Goal: Task Accomplishment & Management: Manage account settings

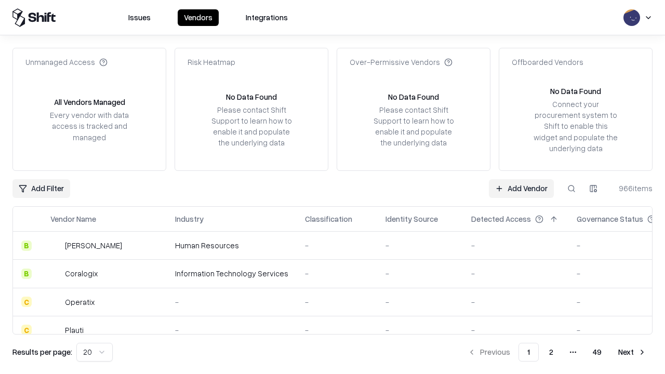
click at [521, 188] on link "Add Vendor" at bounding box center [521, 188] width 65 height 19
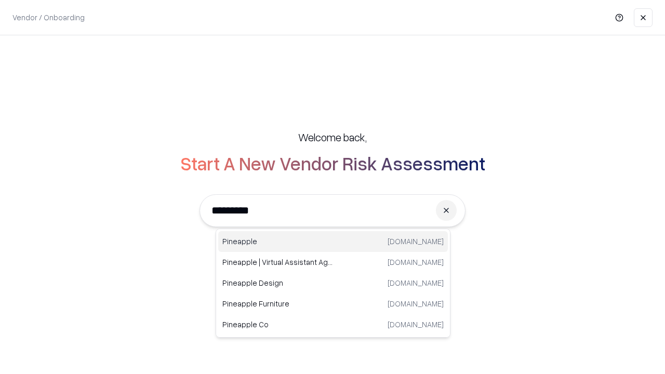
click at [333, 241] on div "Pineapple [DOMAIN_NAME]" at bounding box center [332, 241] width 229 height 21
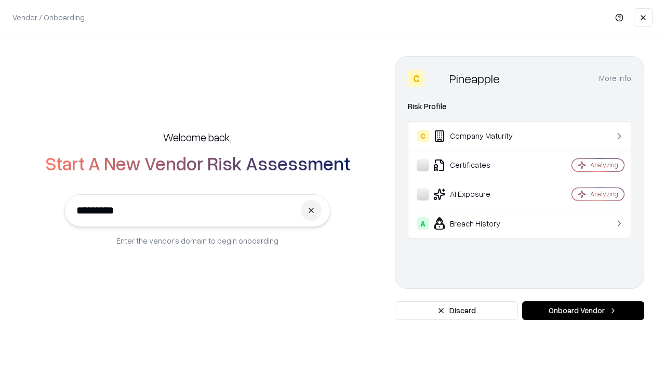
type input "*********"
click at [583, 310] on button "Onboard Vendor" at bounding box center [583, 310] width 122 height 19
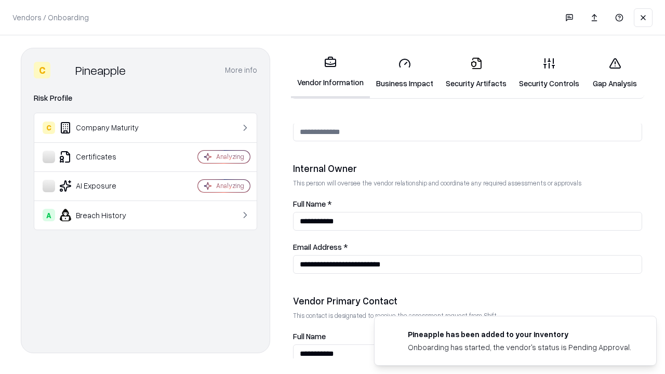
scroll to position [538, 0]
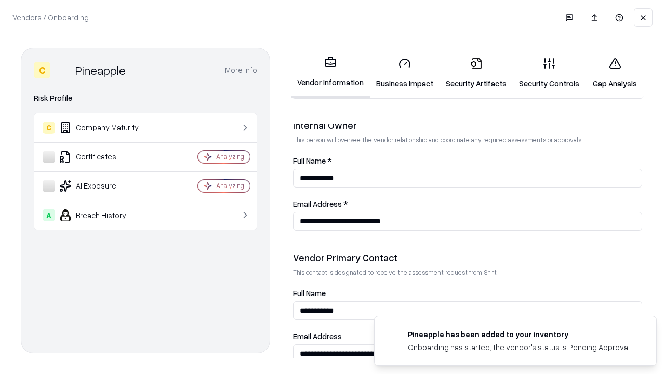
click at [404, 73] on link "Business Impact" at bounding box center [405, 73] width 70 height 48
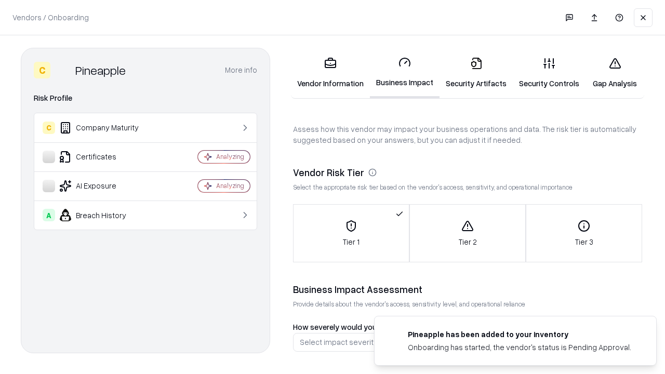
click at [614, 73] on link "Gap Analysis" at bounding box center [614, 73] width 59 height 48
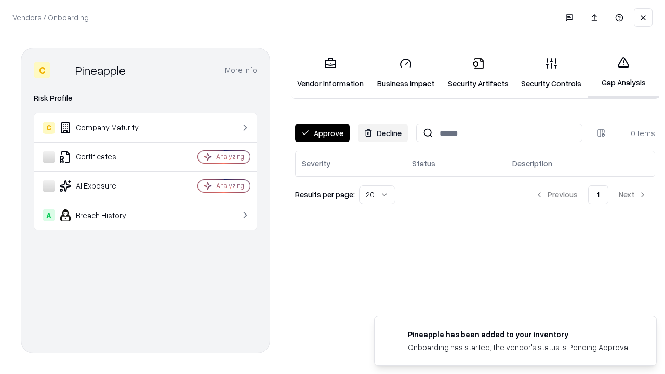
click at [322, 133] on button "Approve" at bounding box center [322, 133] width 55 height 19
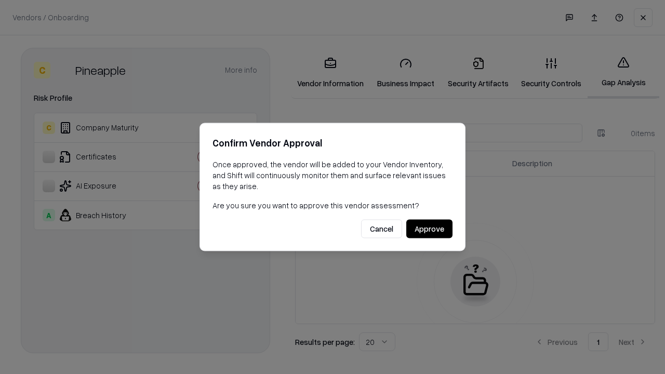
click at [429, 228] on button "Approve" at bounding box center [429, 229] width 46 height 19
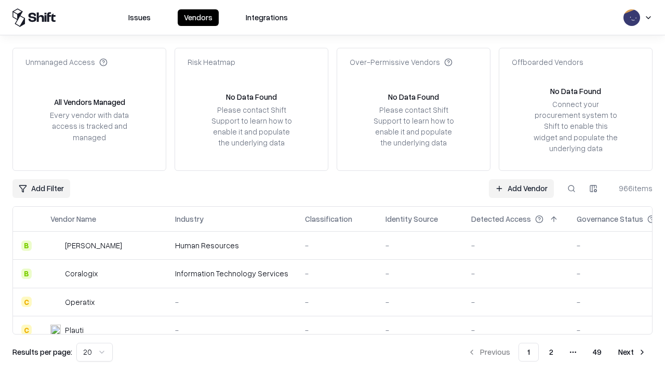
type input "*********"
click at [521, 188] on link "Add Vendor" at bounding box center [521, 188] width 65 height 19
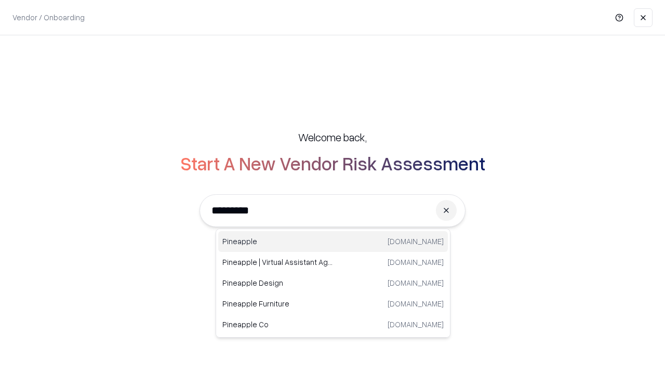
click at [333, 241] on div "Pineapple [DOMAIN_NAME]" at bounding box center [332, 241] width 229 height 21
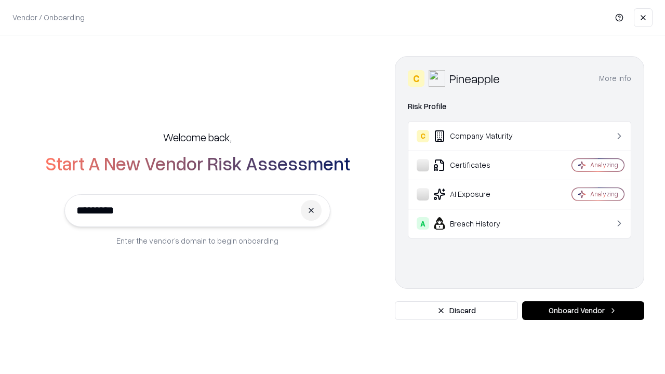
type input "*********"
click at [583, 310] on button "Onboard Vendor" at bounding box center [583, 310] width 122 height 19
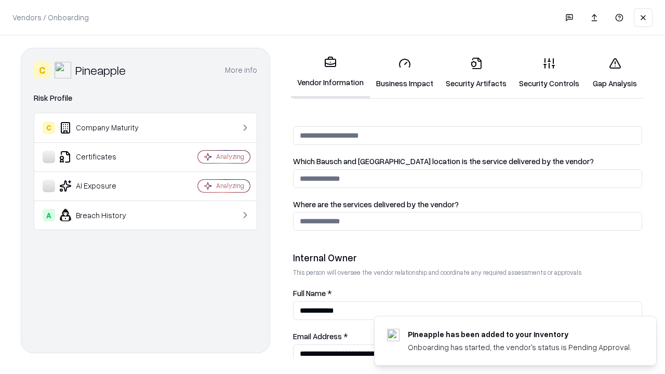
scroll to position [538, 0]
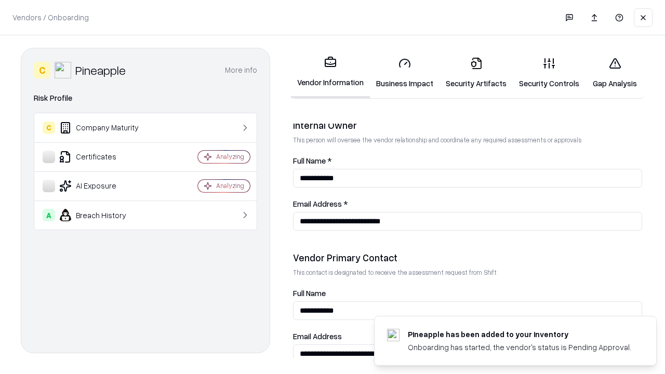
click at [614, 73] on link "Gap Analysis" at bounding box center [614, 73] width 59 height 48
